Goal: Find contact information: Find contact information

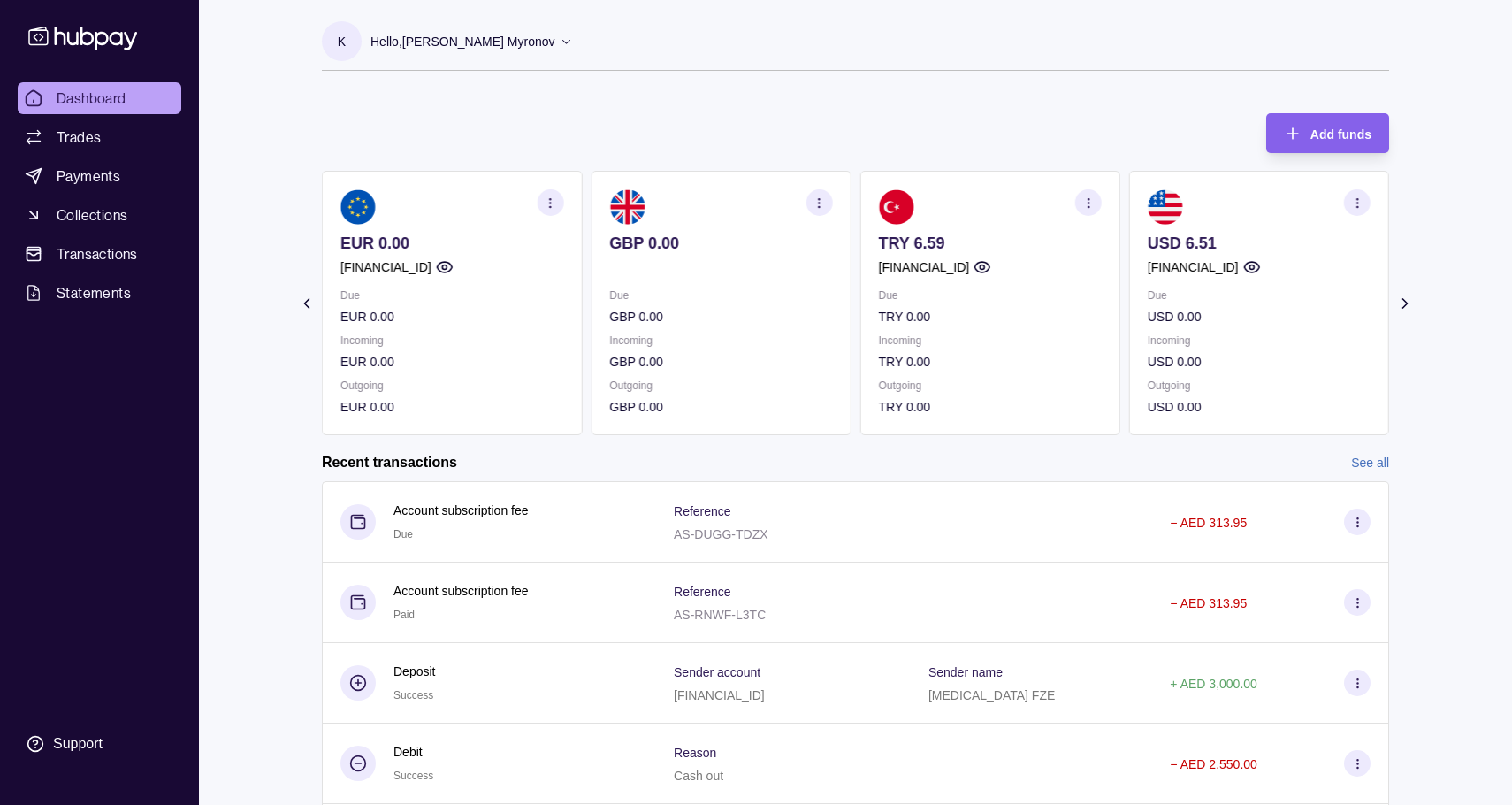
scroll to position [137, 0]
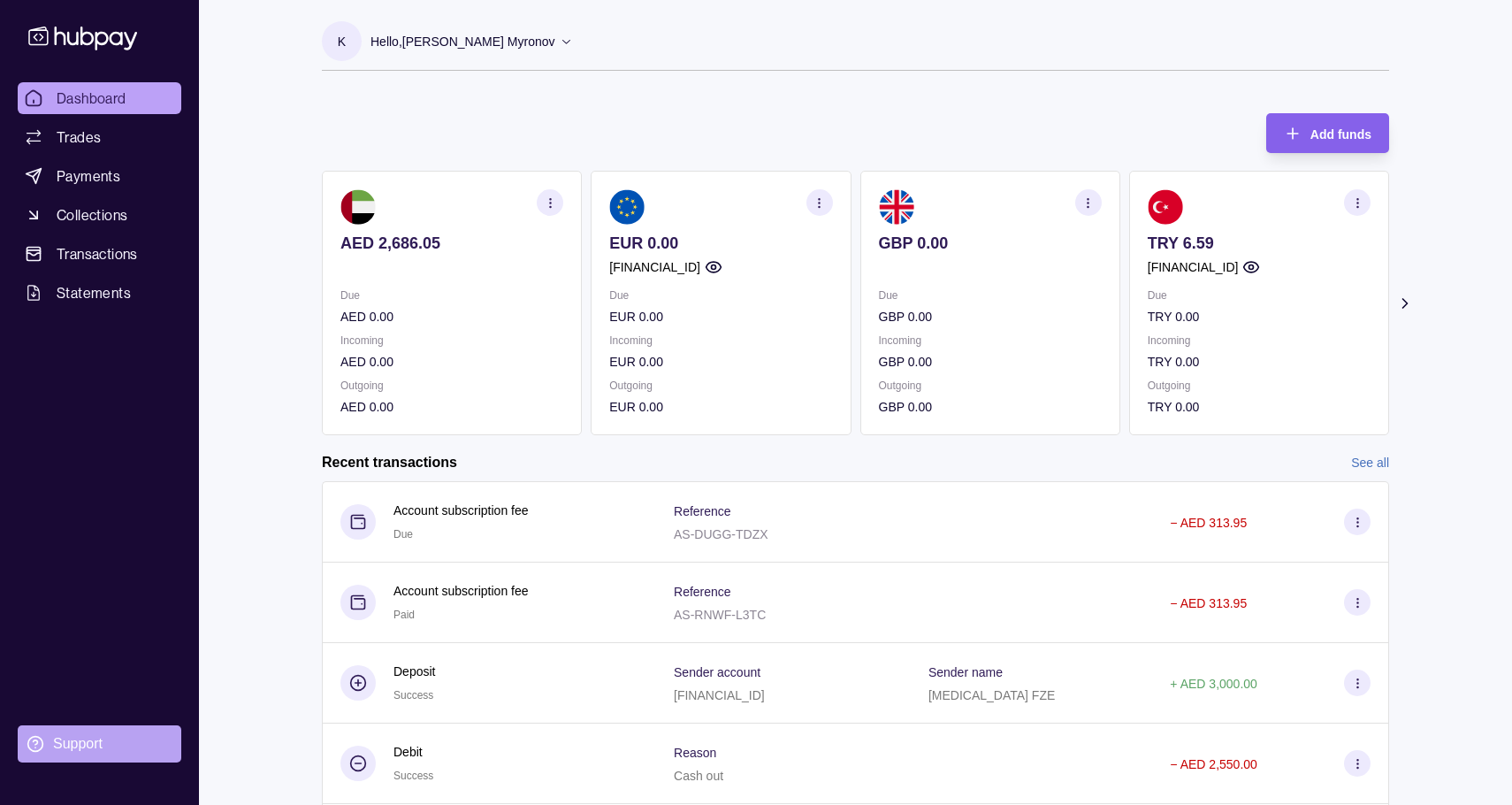
click at [70, 750] on div "Support" at bounding box center [78, 744] width 50 height 20
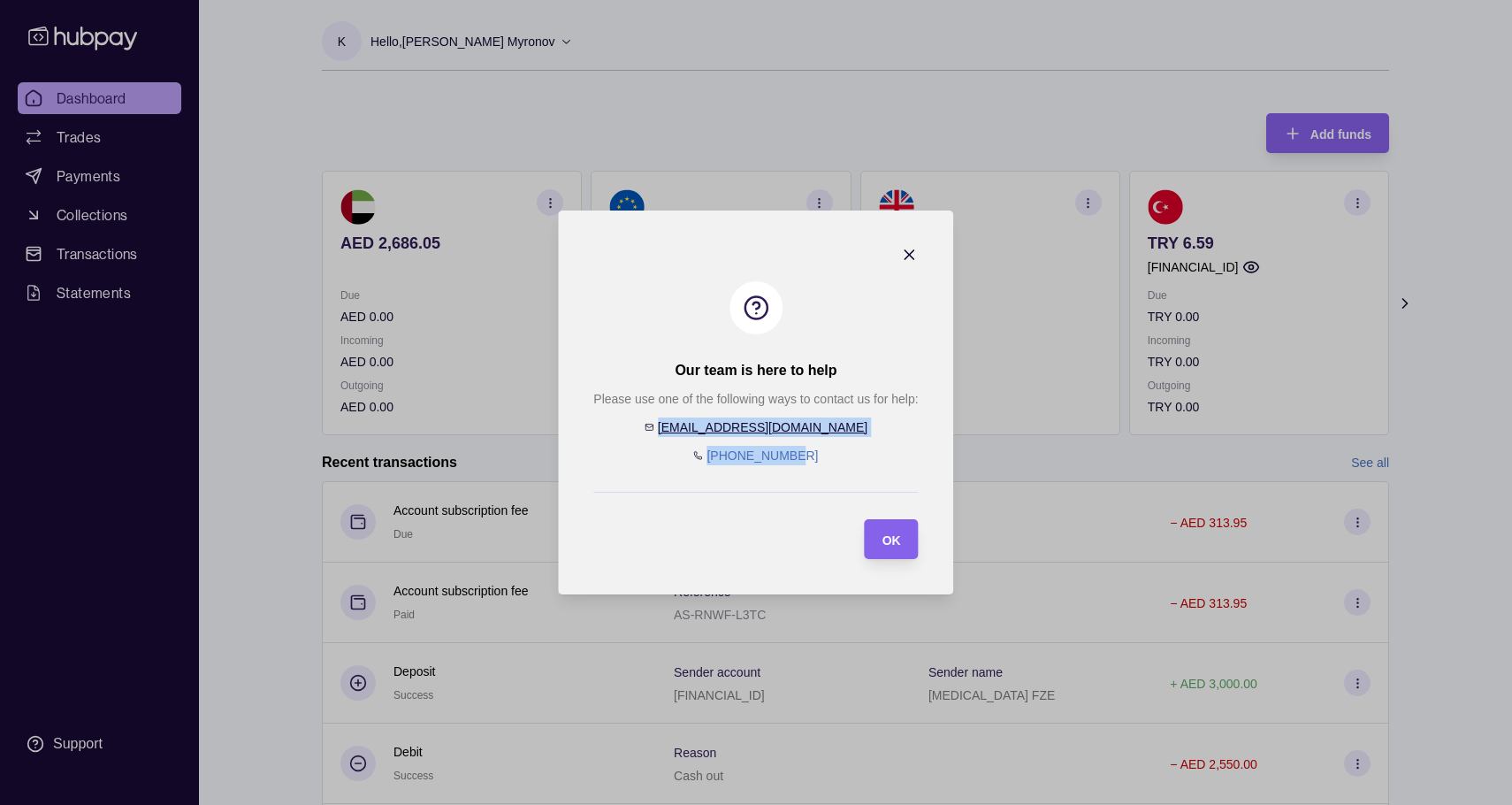
drag, startPoint x: 815, startPoint y: 453, endPoint x: 707, endPoint y: 411, distance: 115.9
click at [707, 411] on div "Please use one of the following ways to contact us for help: [EMAIL_ADDRESS][DO…" at bounding box center [756, 427] width 325 height 76
copy div "[EMAIL_ADDRESS][DOMAIN_NAME] [PHONE_NUMBER]"
click at [672, 419] on div "Please use one of the following ways to contact us for help: [EMAIL_ADDRESS][DO…" at bounding box center [756, 427] width 325 height 76
click at [880, 542] on div "OK" at bounding box center [879, 539] width 45 height 40
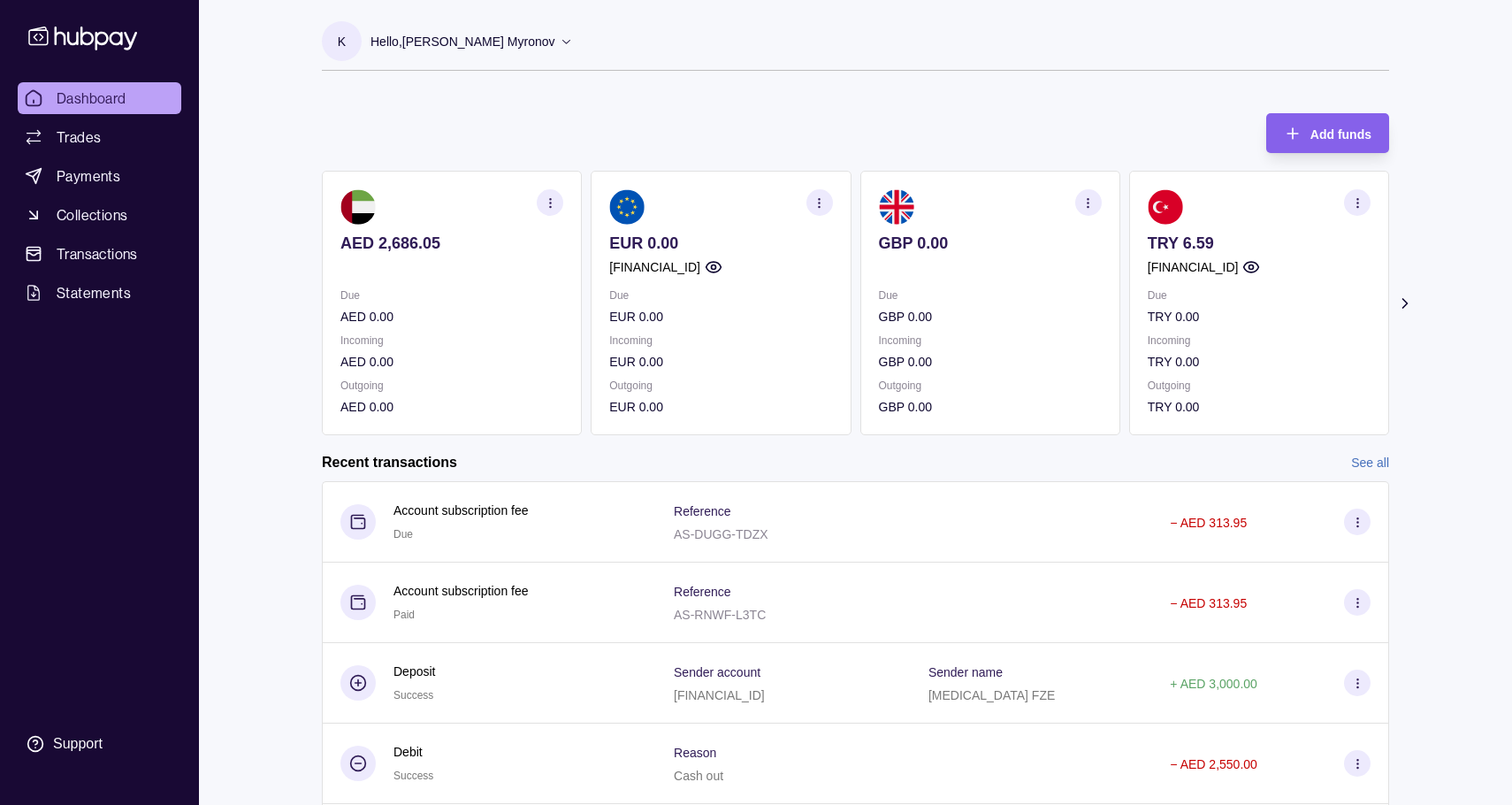
click at [1402, 307] on icon at bounding box center [1404, 303] width 4 height 9
